Goal: Task Accomplishment & Management: Manage account settings

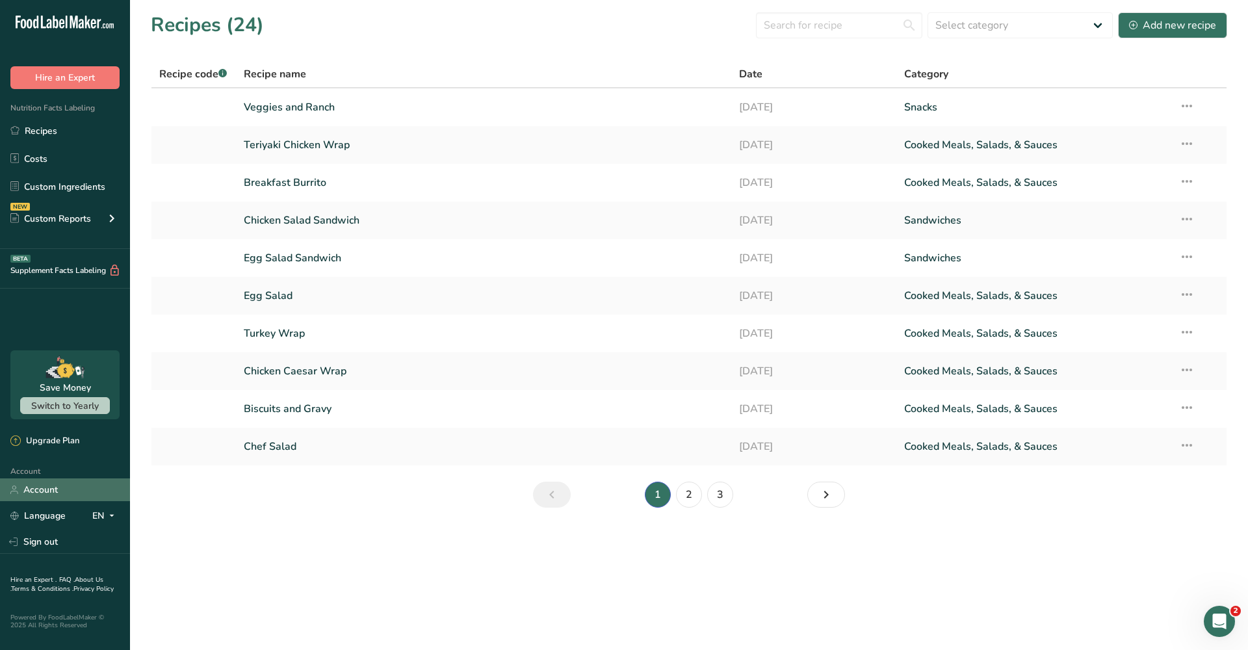
click at [59, 493] on link "Account" at bounding box center [65, 489] width 130 height 23
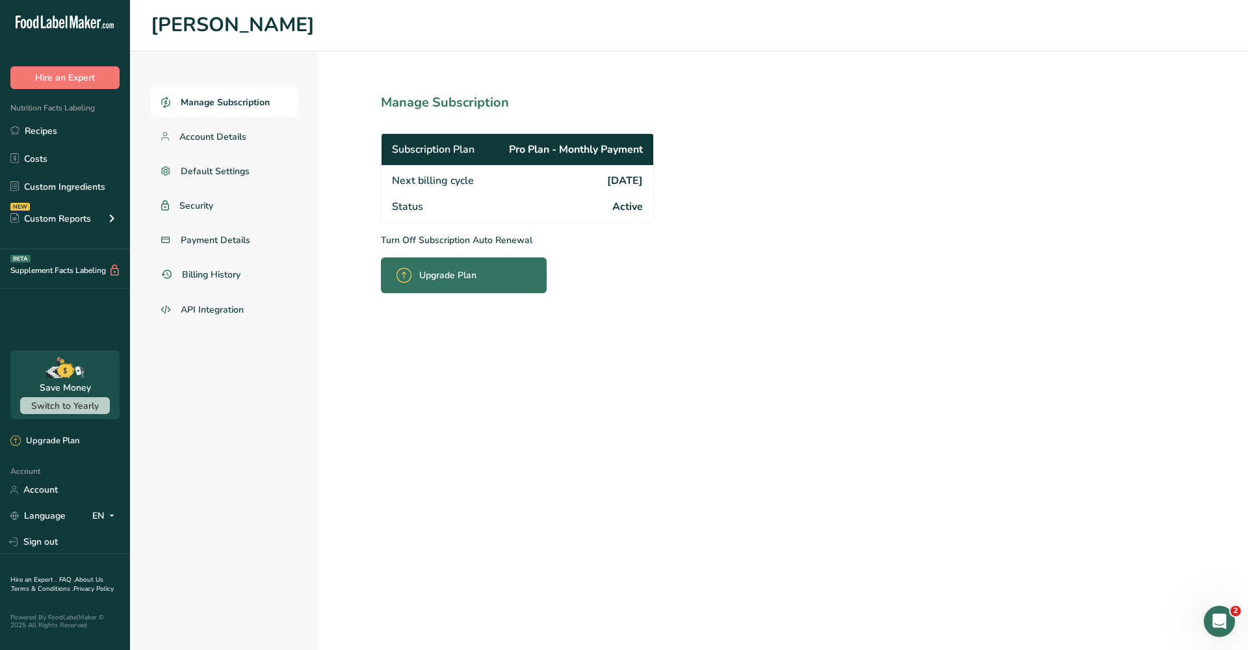
click at [400, 239] on p "Turn Off Subscription Auto Renewal" at bounding box center [546, 240] width 330 height 14
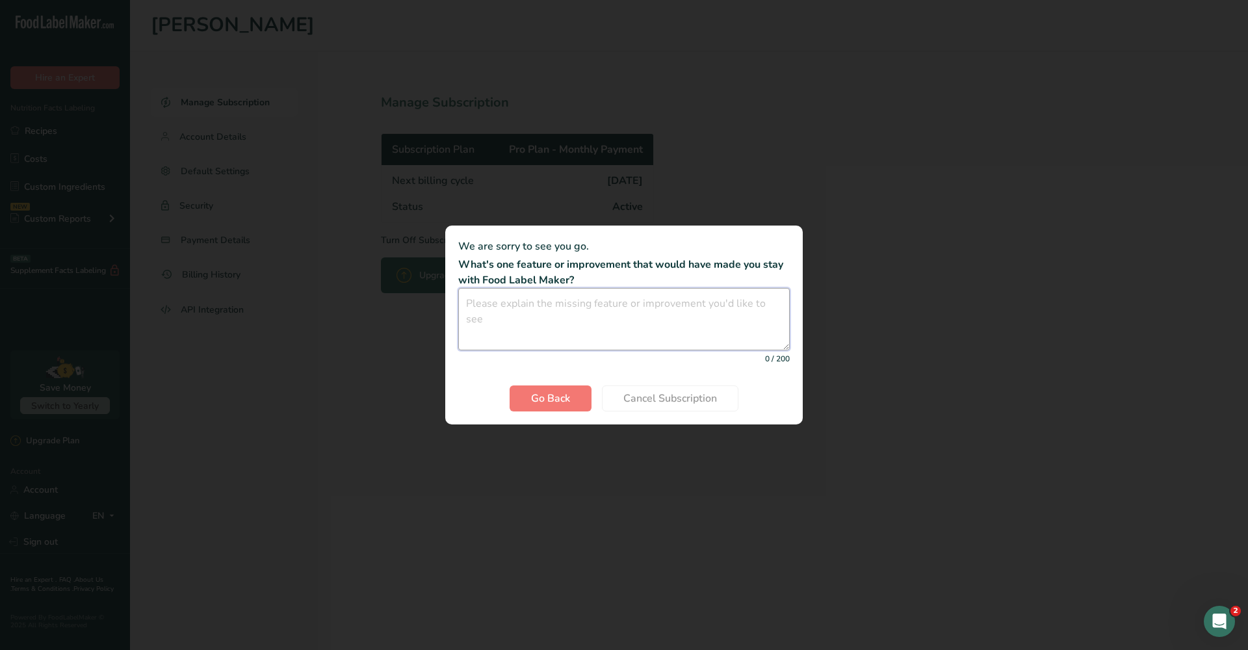
click at [570, 336] on textarea "Cancel subscription modal" at bounding box center [623, 319] width 331 height 62
type textarea "I only needed this long enough to make some labels, will re-subscribe when need…"
click at [667, 402] on span "Cancel Subscription" at bounding box center [670, 399] width 94 height 16
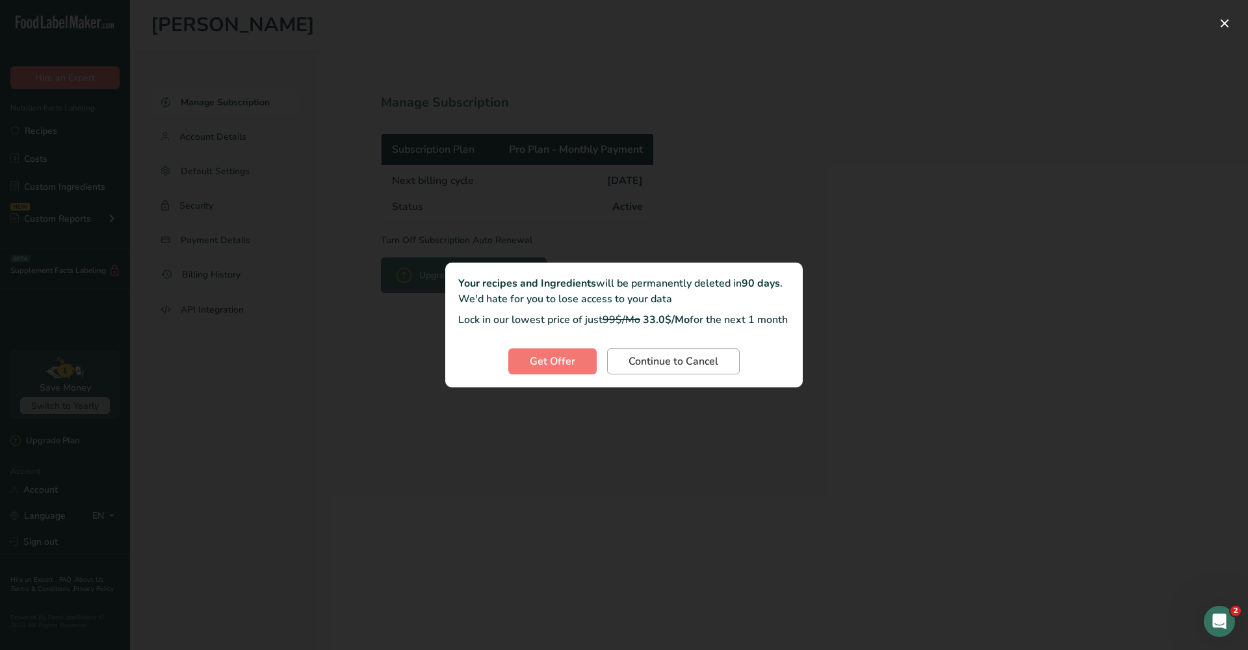
click at [665, 369] on span "Continue to Cancel" at bounding box center [673, 362] width 90 height 16
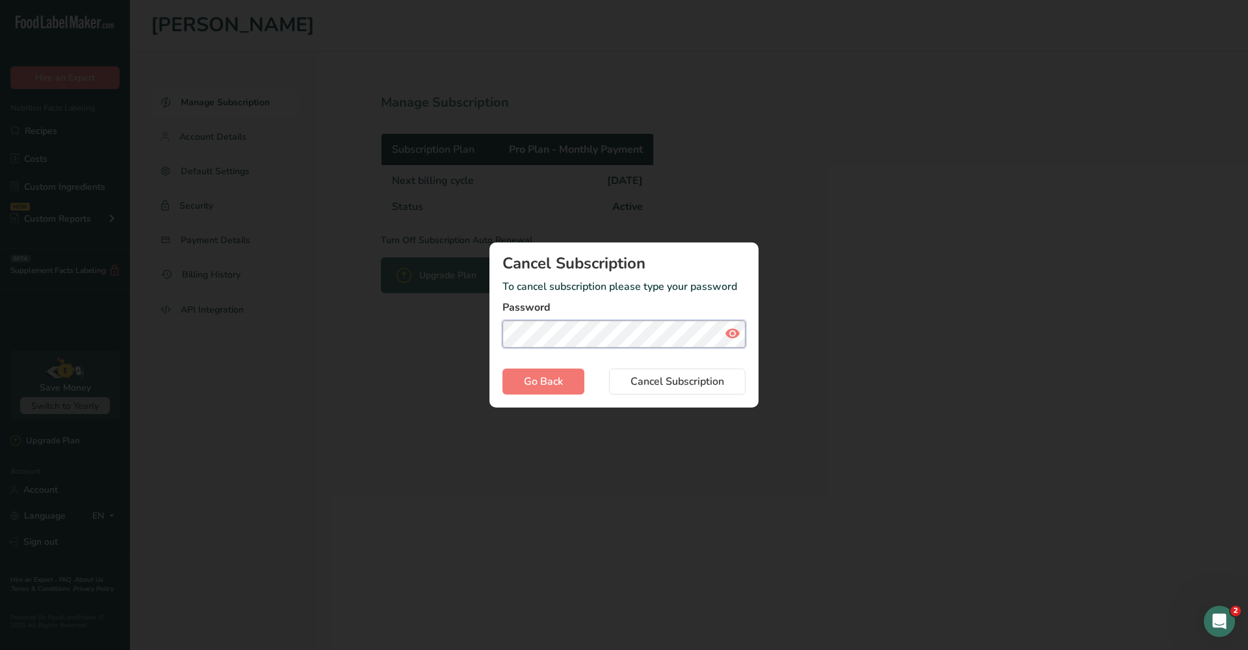
click at [673, 381] on button "Cancel Subscription" at bounding box center [677, 381] width 136 height 26
click at [673, 381] on button "Cancel Subscription" at bounding box center [673, 381] width 136 height 26
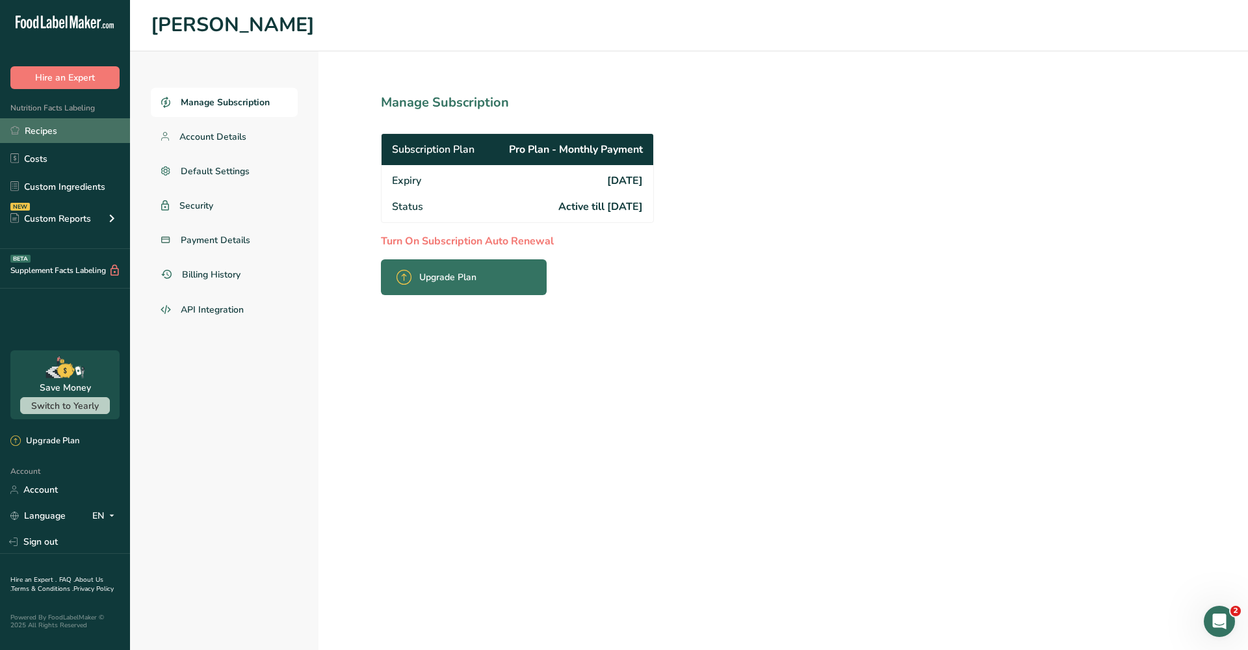
click at [60, 132] on link "Recipes" at bounding box center [65, 130] width 130 height 25
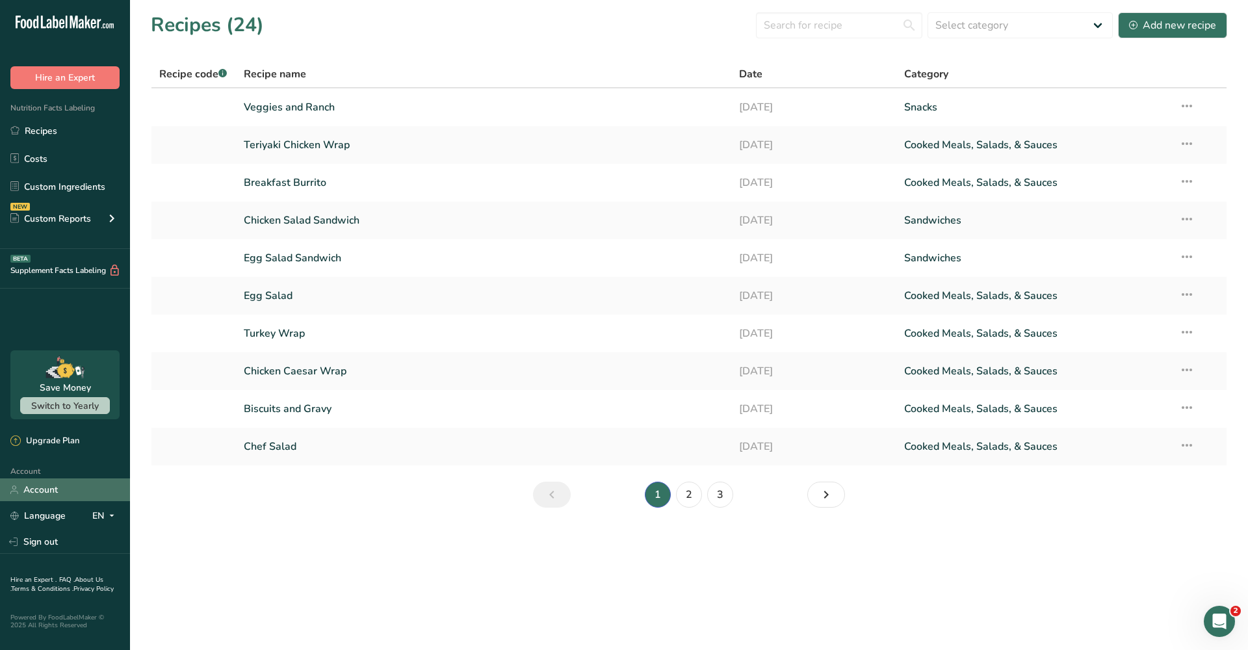
click at [82, 490] on link "Account" at bounding box center [65, 489] width 130 height 23
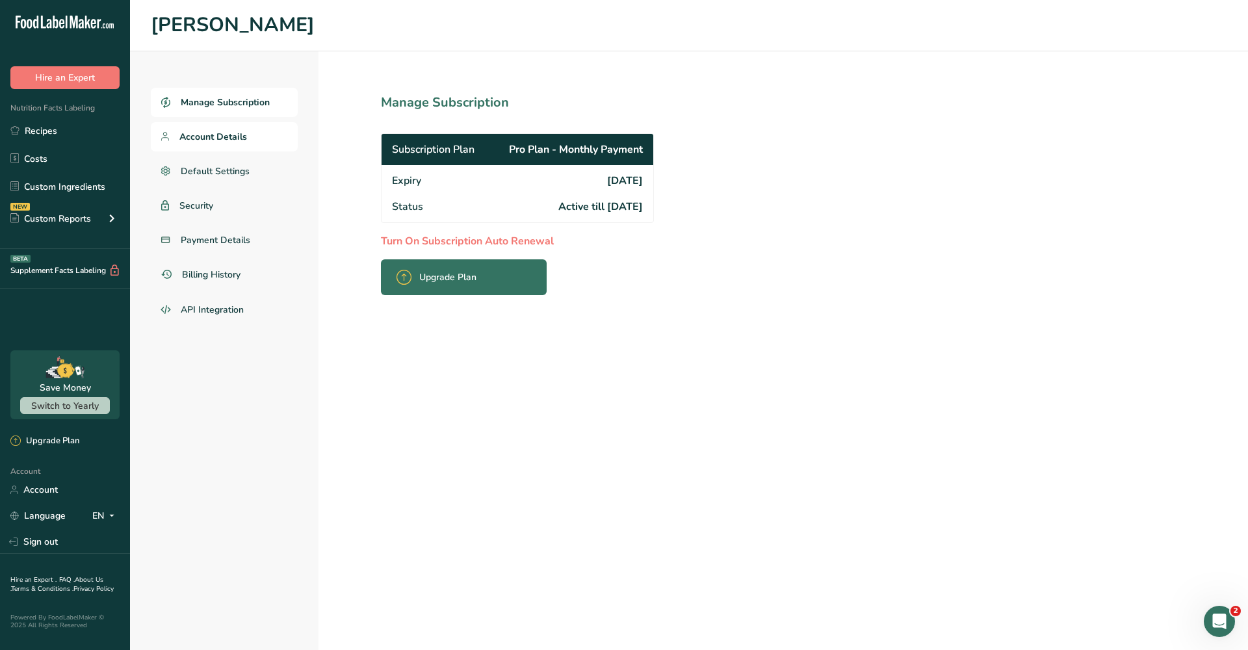
click at [224, 135] on span "Account Details" at bounding box center [213, 137] width 68 height 14
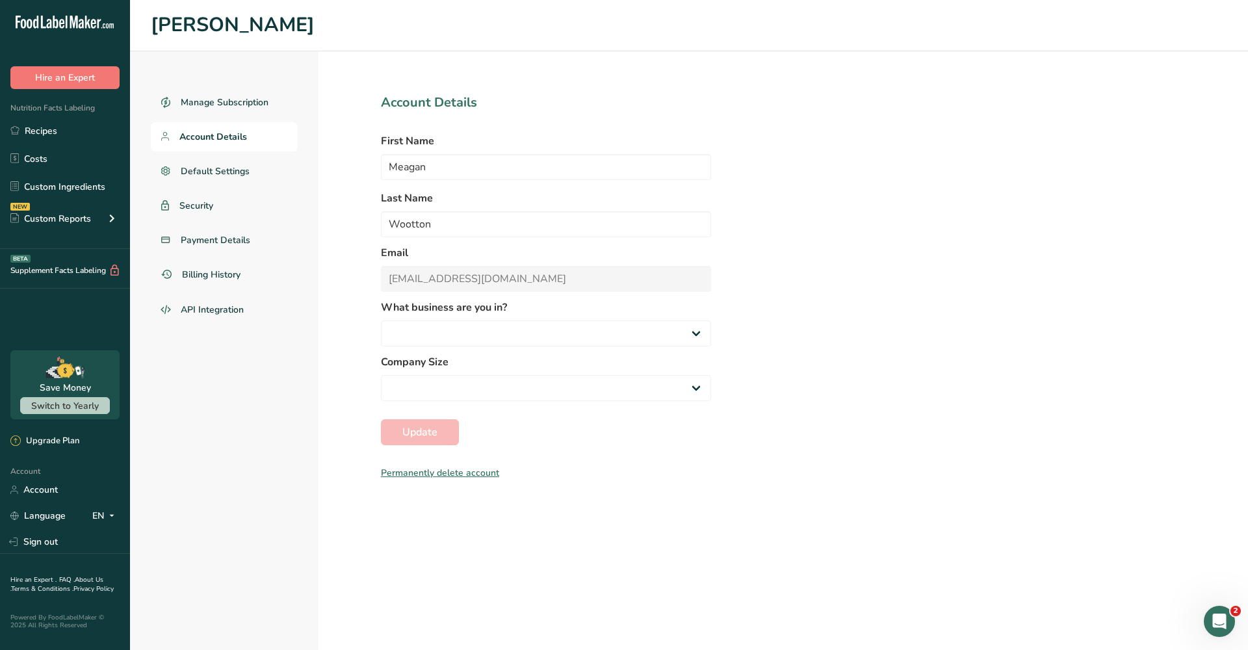
select select
select select "2"
click at [75, 448] on div "Upgrade Plan" at bounding box center [65, 441] width 130 height 29
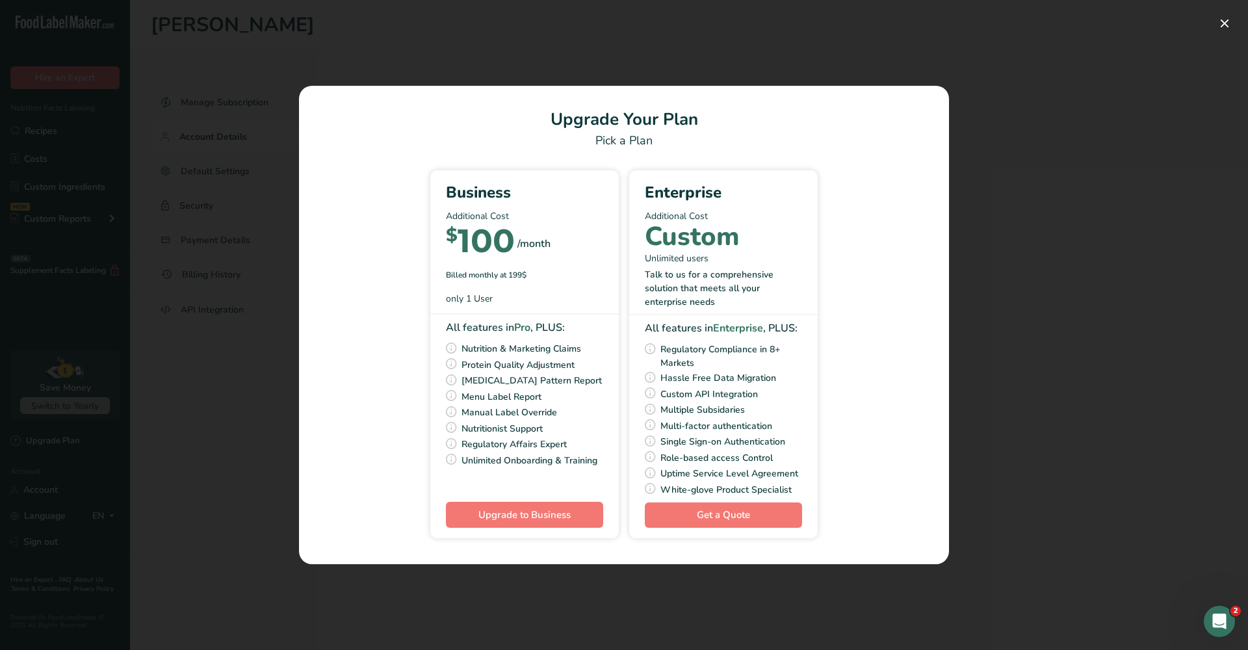
click at [1003, 263] on div "Pick Your Pricing Plan Modal" at bounding box center [624, 325] width 1248 height 650
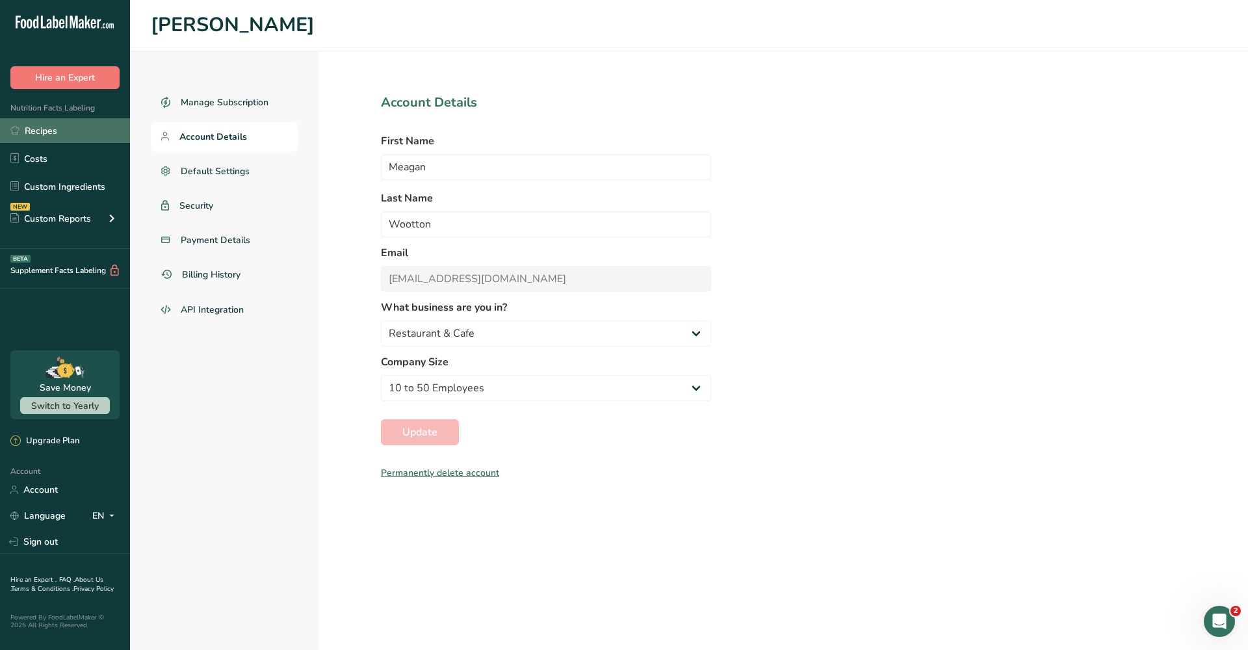
click at [58, 134] on link "Recipes" at bounding box center [65, 130] width 130 height 25
